Goal: Task Accomplishment & Management: Manage account settings

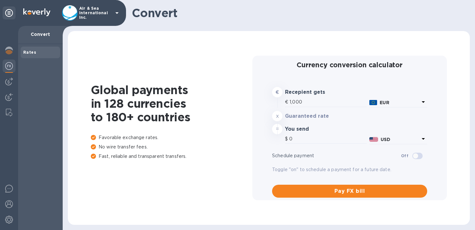
click at [105, 17] on p "Air & Sea International Inc." at bounding box center [95, 13] width 32 height 14
type input "1,173.65"
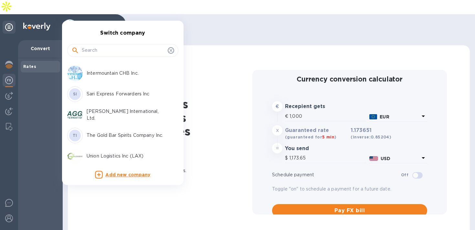
scroll to position [80, 0]
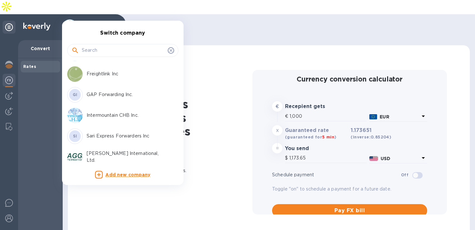
click at [102, 133] on p "Sari Express Forwarders Inc" at bounding box center [127, 136] width 81 height 7
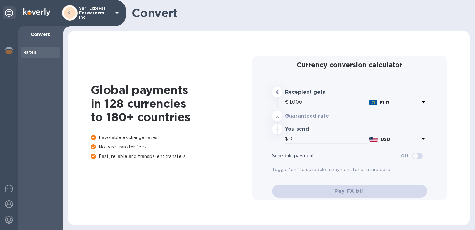
type input "1,173.65"
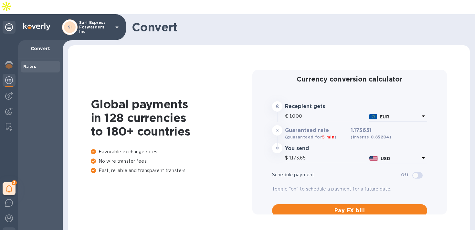
click at [10, 229] on img at bounding box center [9, 234] width 8 height 8
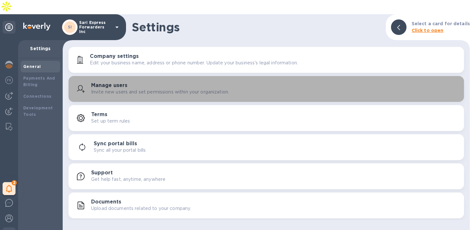
click at [126, 82] on h3 "Manage users" at bounding box center [109, 85] width 36 height 6
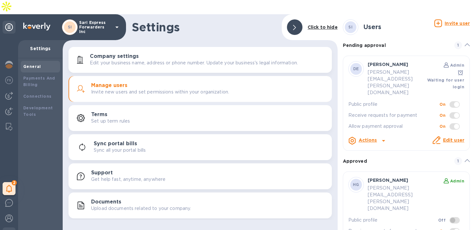
click at [92, 20] on p "Sari Express Forwarders Inc" at bounding box center [95, 27] width 32 height 14
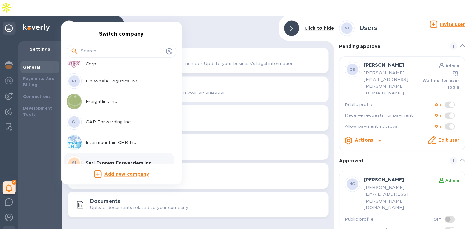
scroll to position [104, 0]
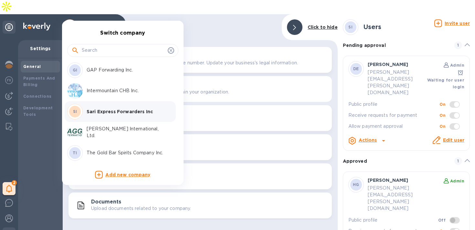
click at [98, 71] on p "GAP Forwarding Inc." at bounding box center [127, 70] width 81 height 7
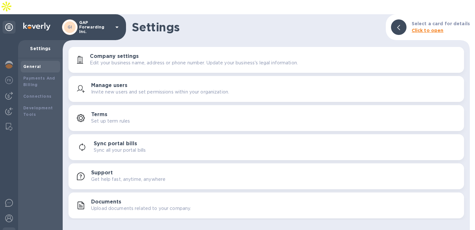
click at [121, 89] on p "Invite new users and set permissions within your organization." at bounding box center [160, 92] width 138 height 7
